Goal: Check status: Check status

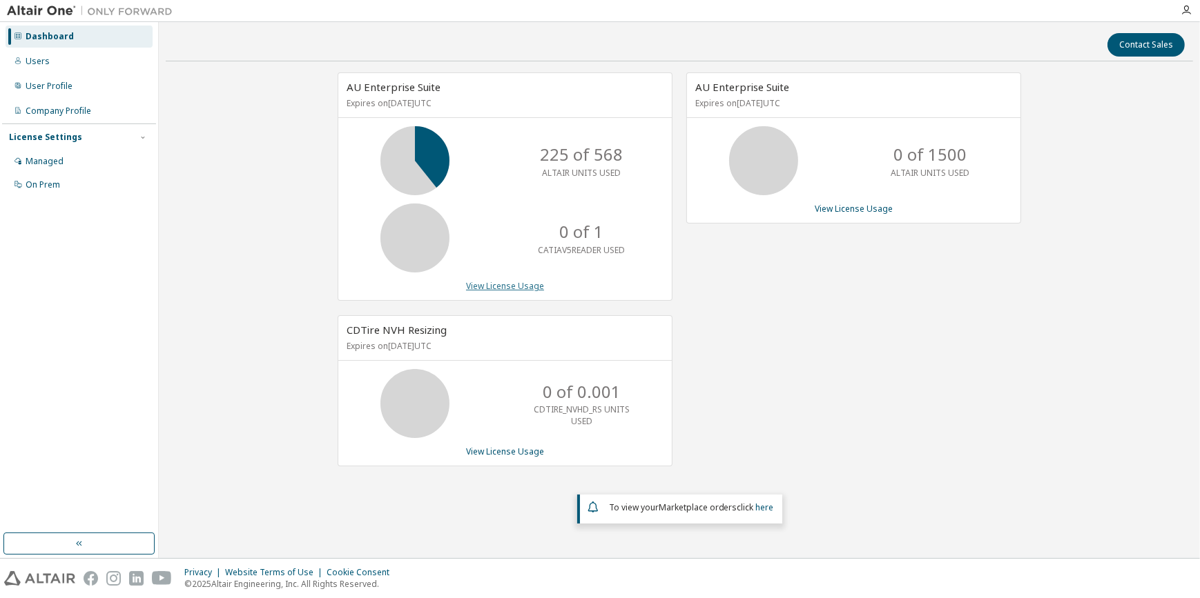
click at [517, 290] on link "View License Usage" at bounding box center [505, 286] width 78 height 12
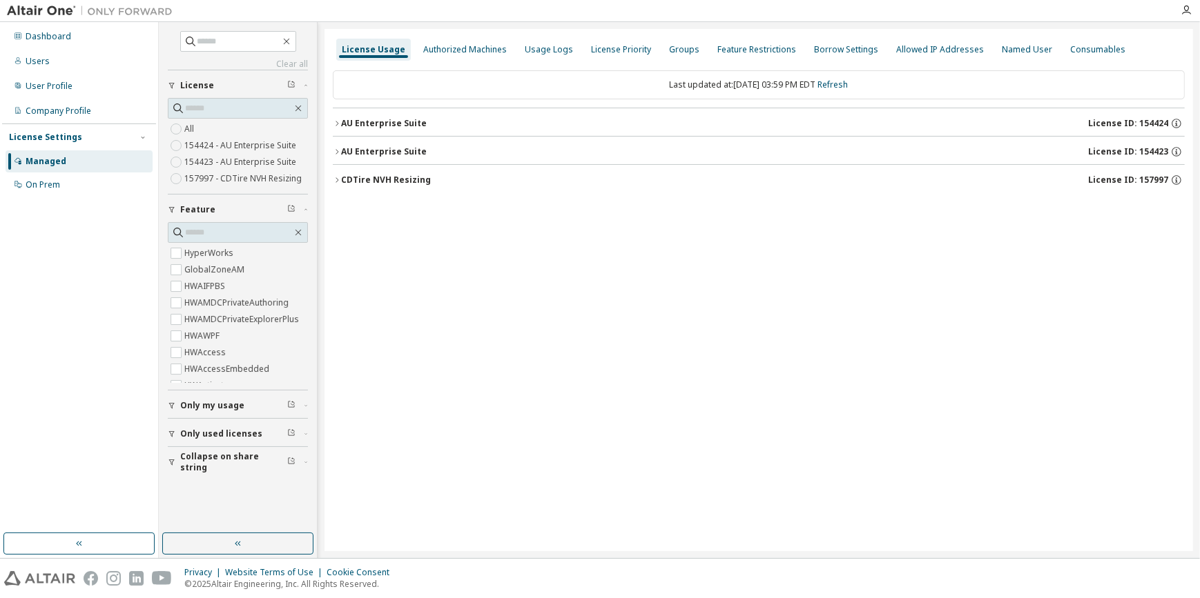
click at [338, 148] on icon "button" at bounding box center [337, 152] width 8 height 8
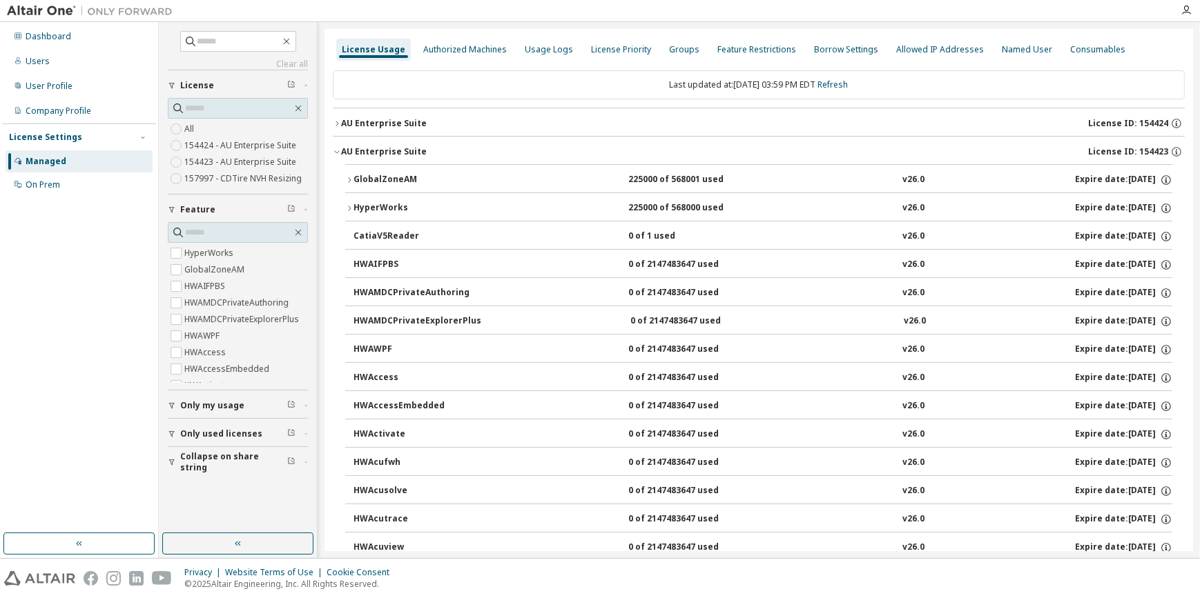
click at [346, 179] on icon "button" at bounding box center [349, 180] width 8 height 8
